Goal: Information Seeking & Learning: Find specific fact

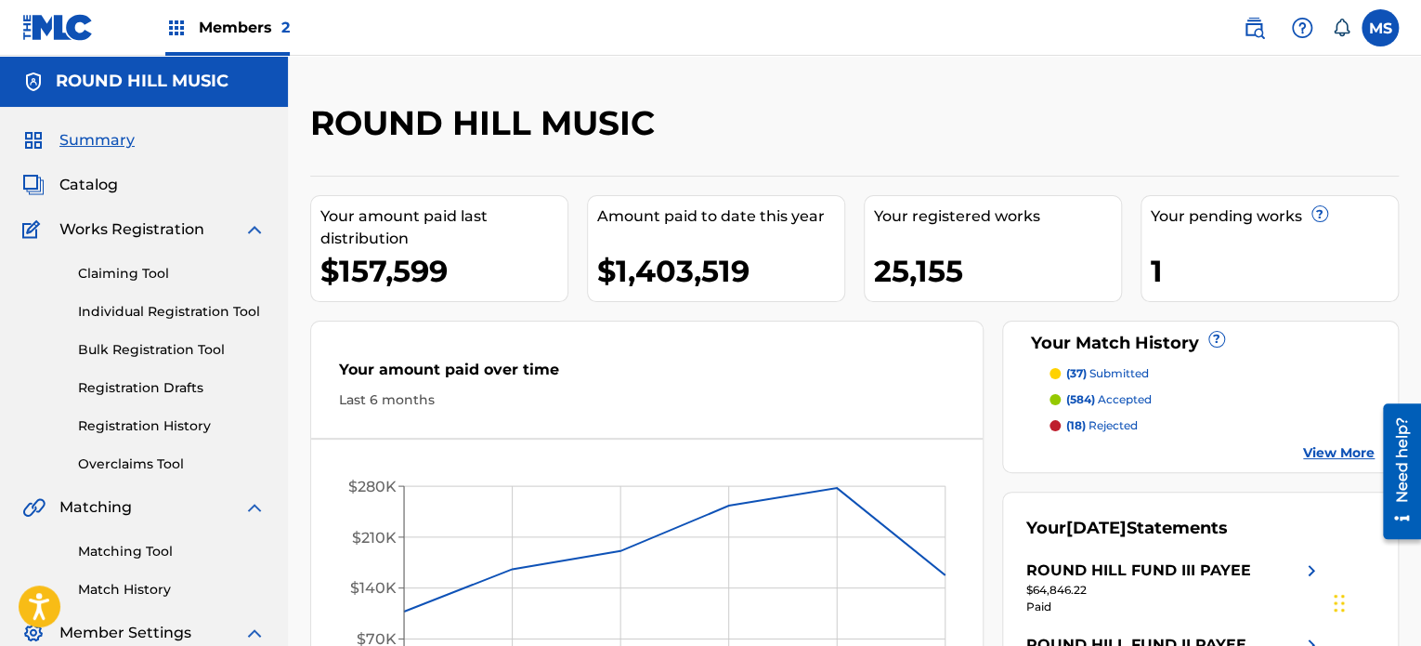
click at [208, 30] on span "Members 2" at bounding box center [244, 27] width 91 height 21
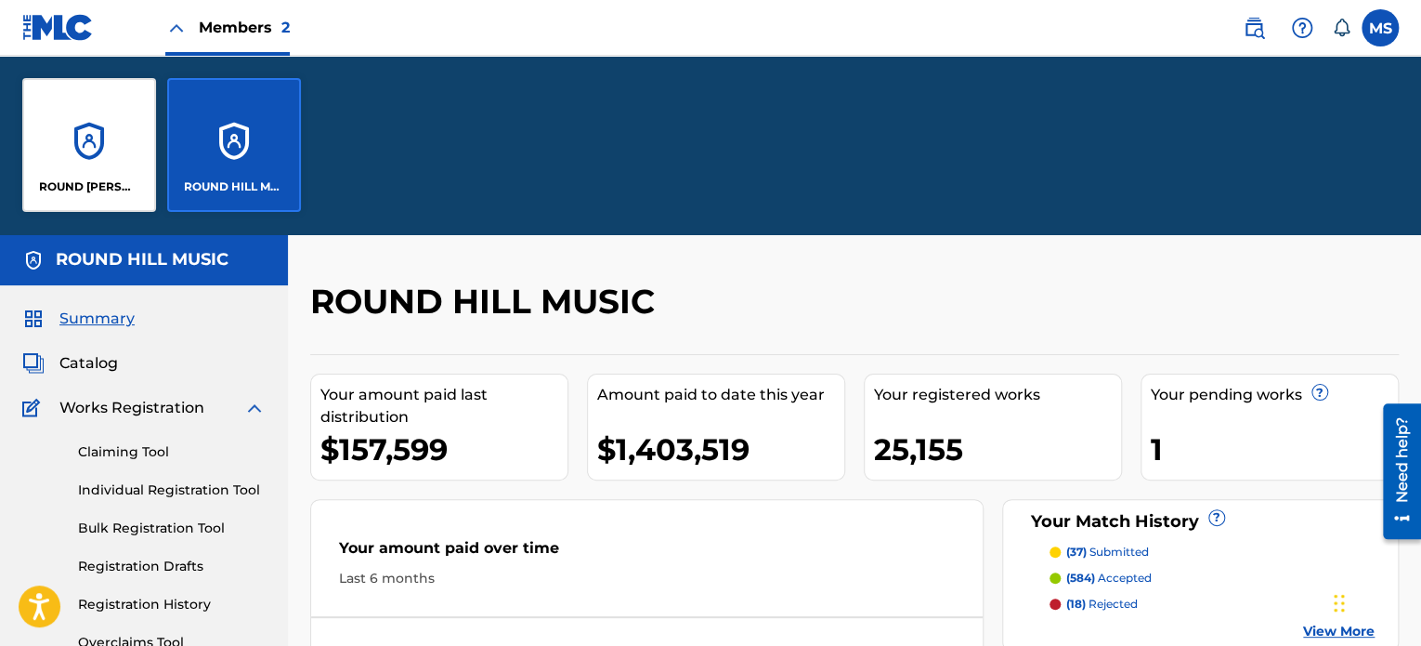
click at [85, 170] on div "ROUND [PERSON_NAME], LLC" at bounding box center [89, 145] width 134 height 134
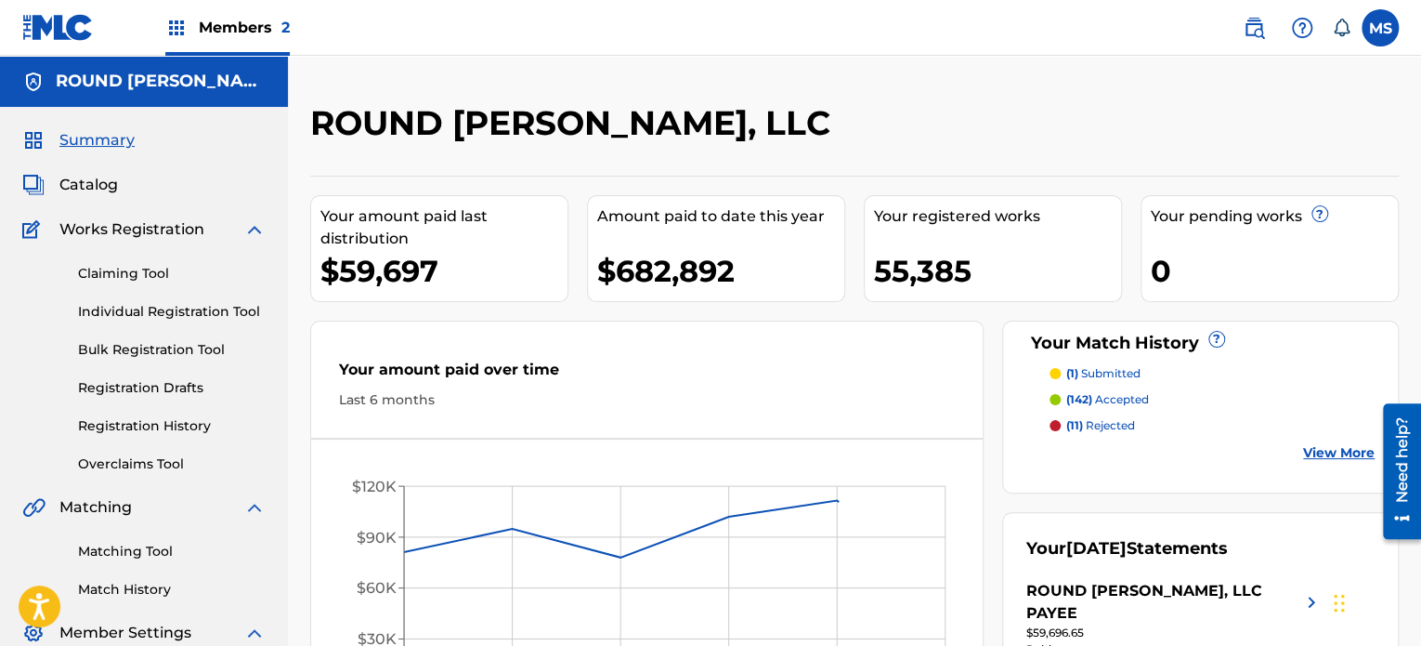
click at [89, 192] on span "Catalog" at bounding box center [88, 185] width 59 height 22
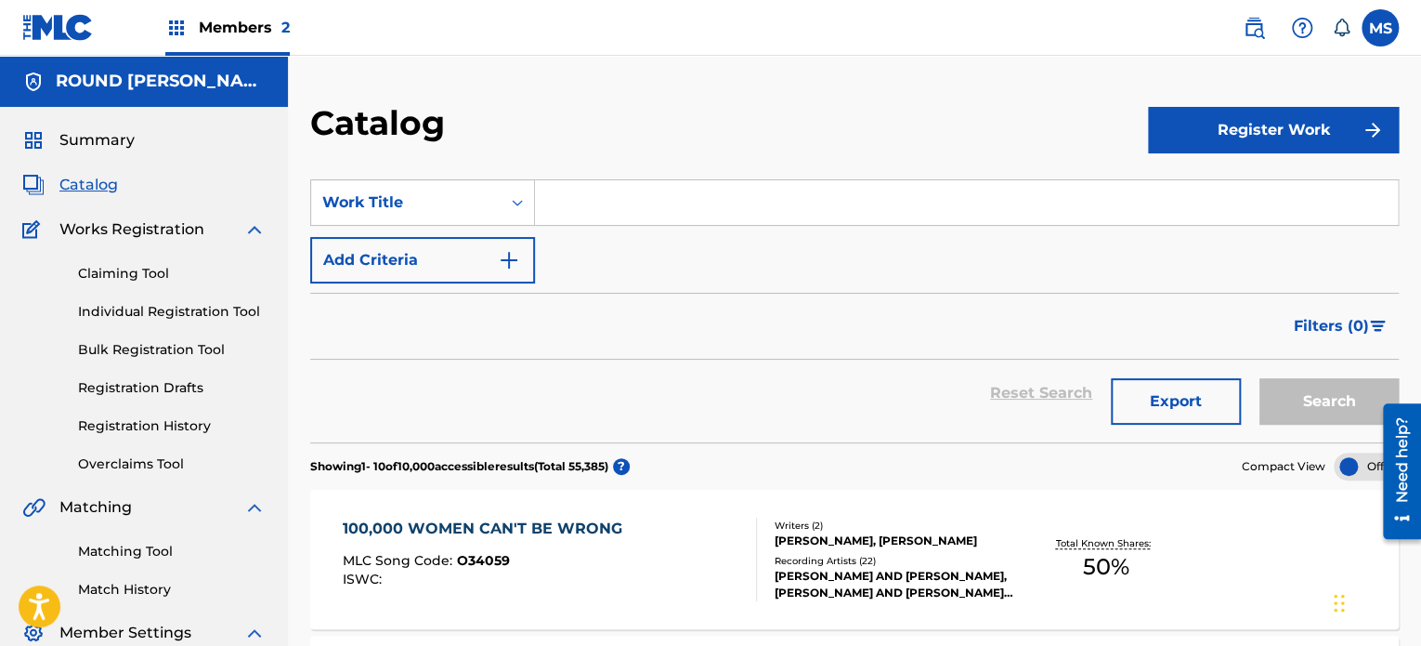
click at [573, 208] on input "Search Form" at bounding box center [966, 202] width 863 height 45
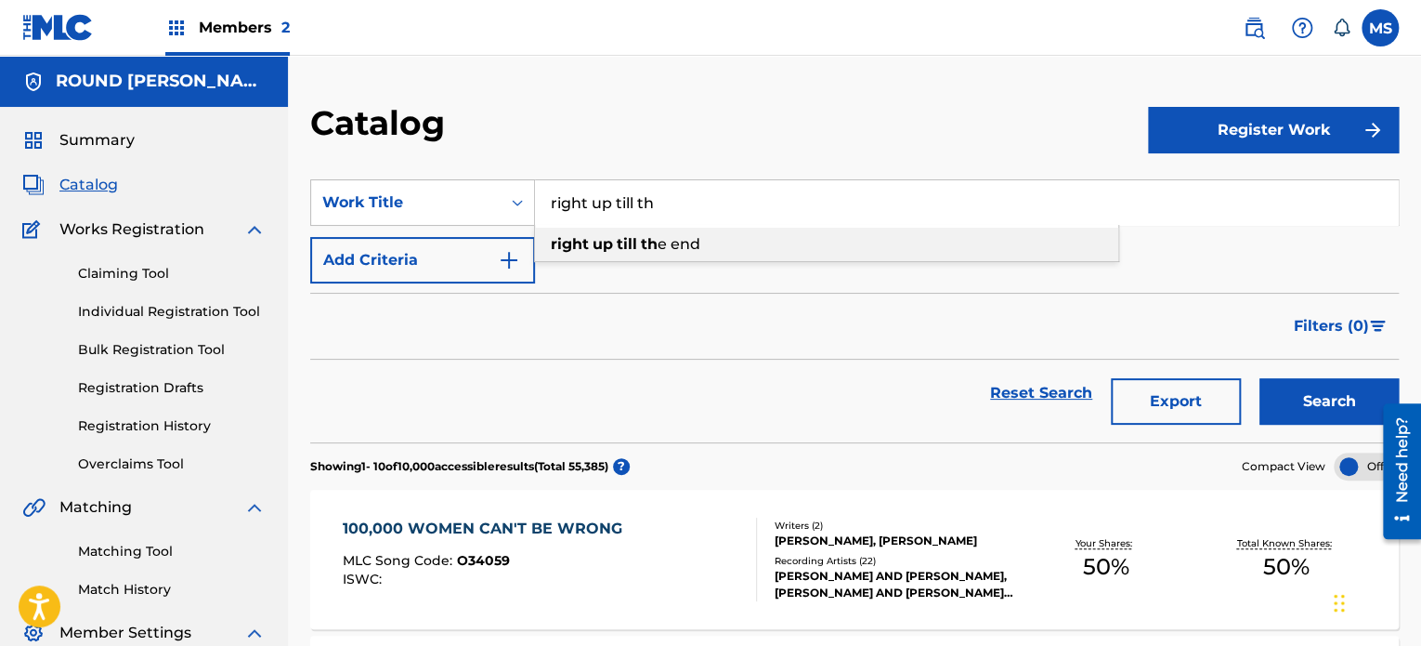
click at [786, 244] on div "right up till th e end" at bounding box center [826, 244] width 583 height 33
type input "right up till the end"
click at [1341, 405] on button "Search" at bounding box center [1329, 401] width 139 height 46
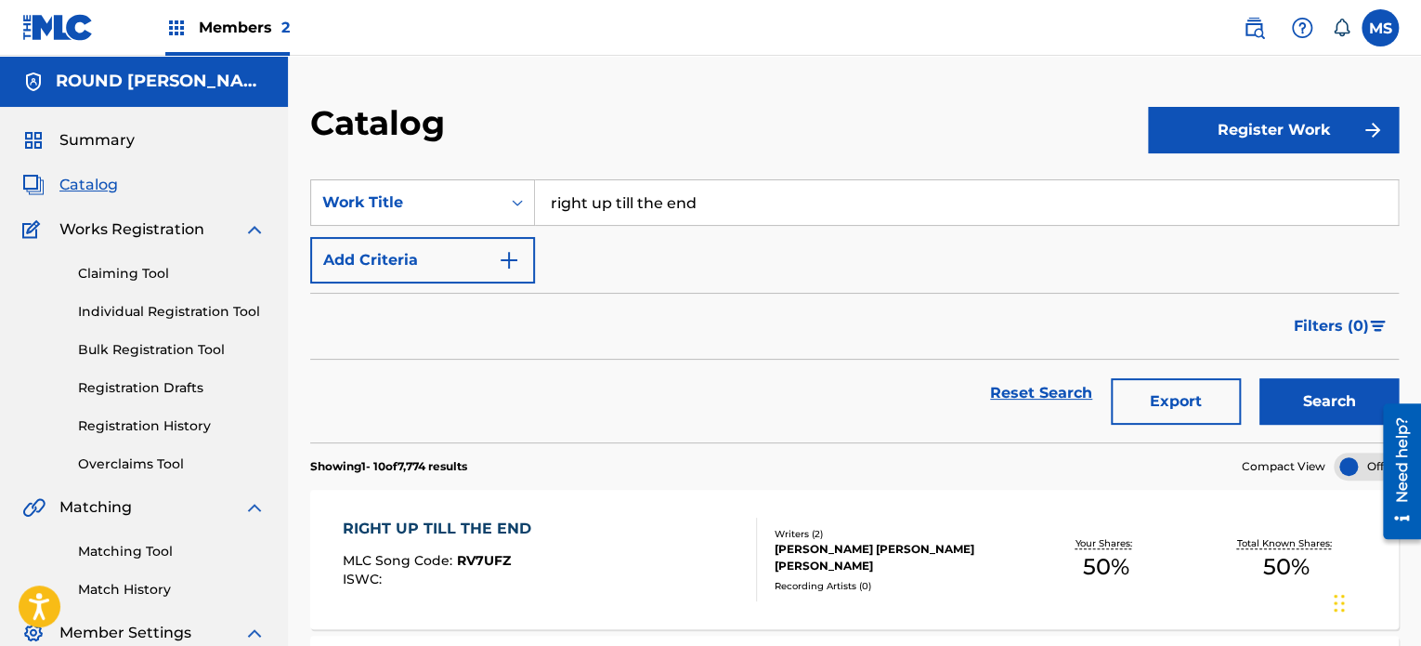
scroll to position [93, 0]
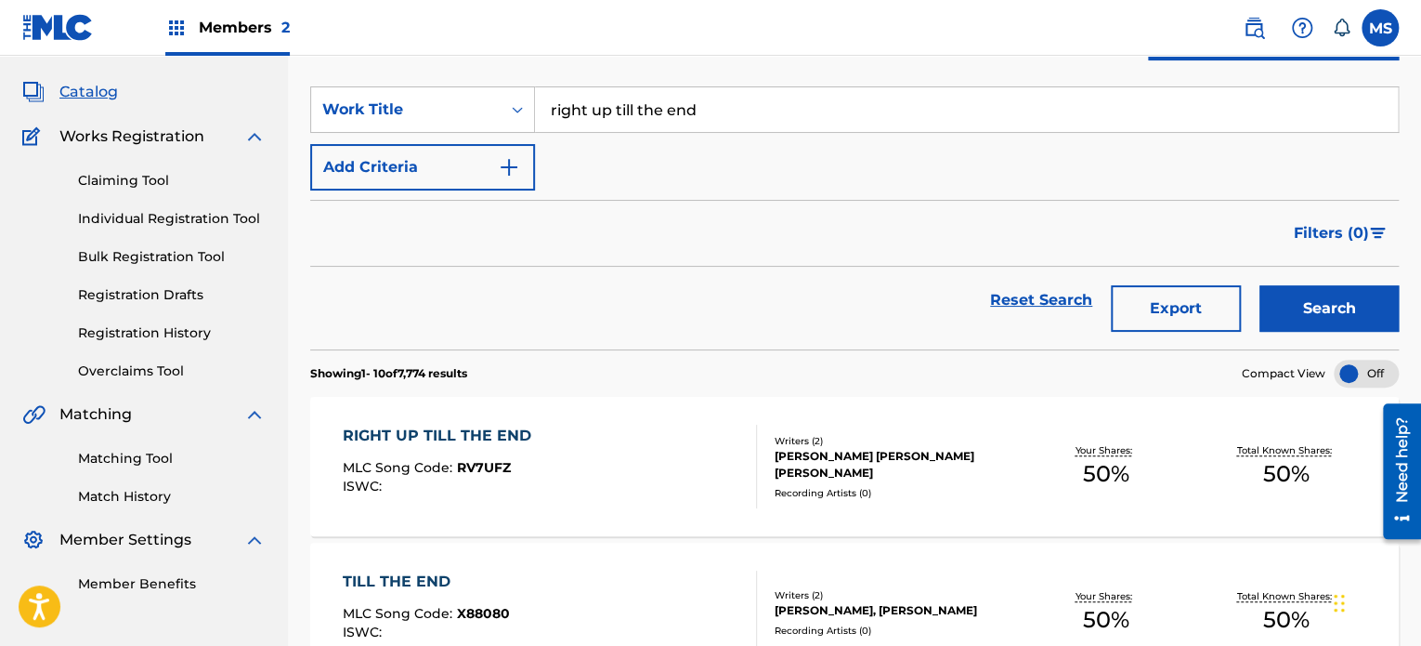
click at [635, 498] on div "RIGHT UP TILL THE END MLC Song Code : RV7UFZ ISWC :" at bounding box center [549, 467] width 413 height 84
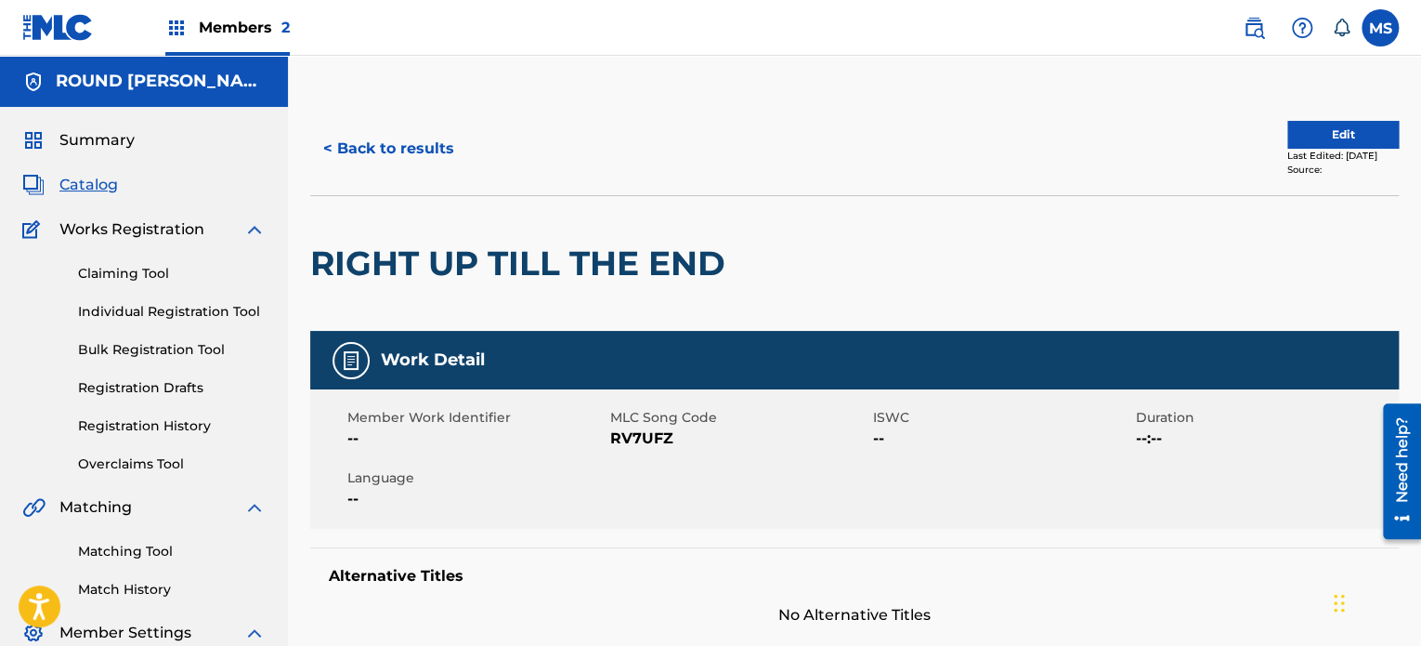
click at [419, 140] on button "< Back to results" at bounding box center [388, 148] width 157 height 46
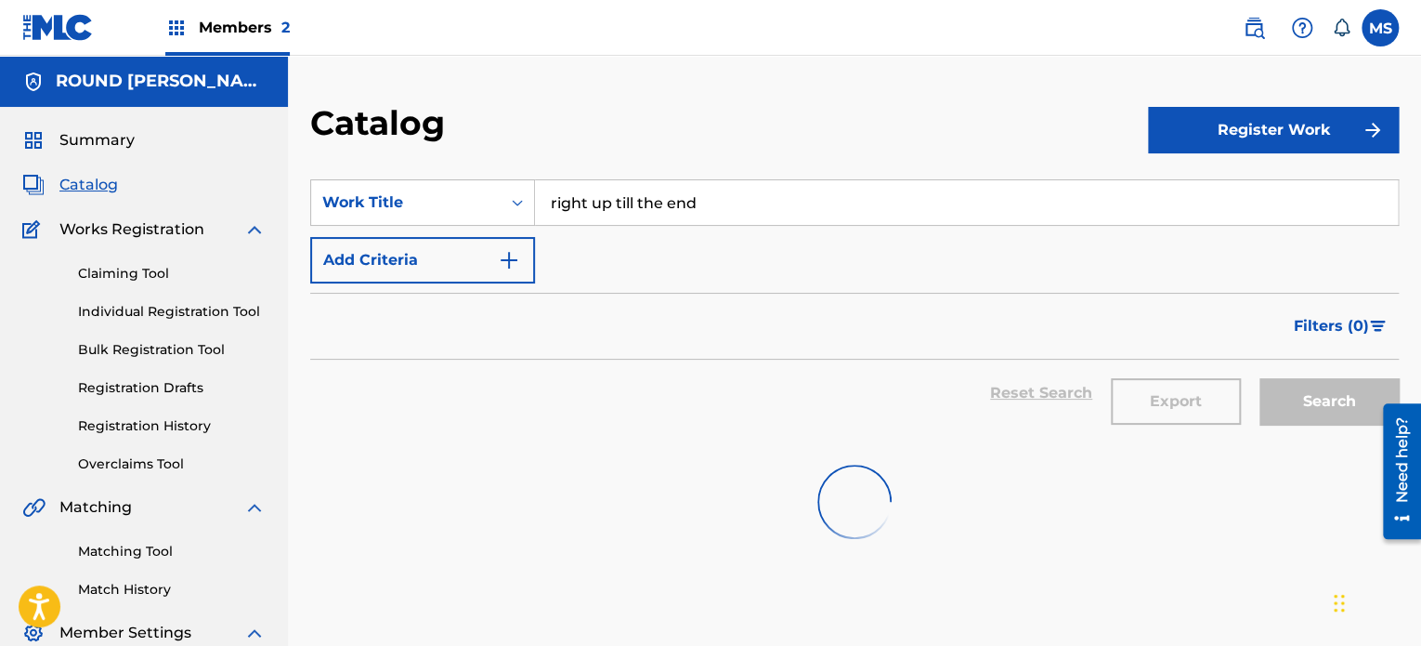
scroll to position [93, 0]
